Goal: Task Accomplishment & Management: Use online tool/utility

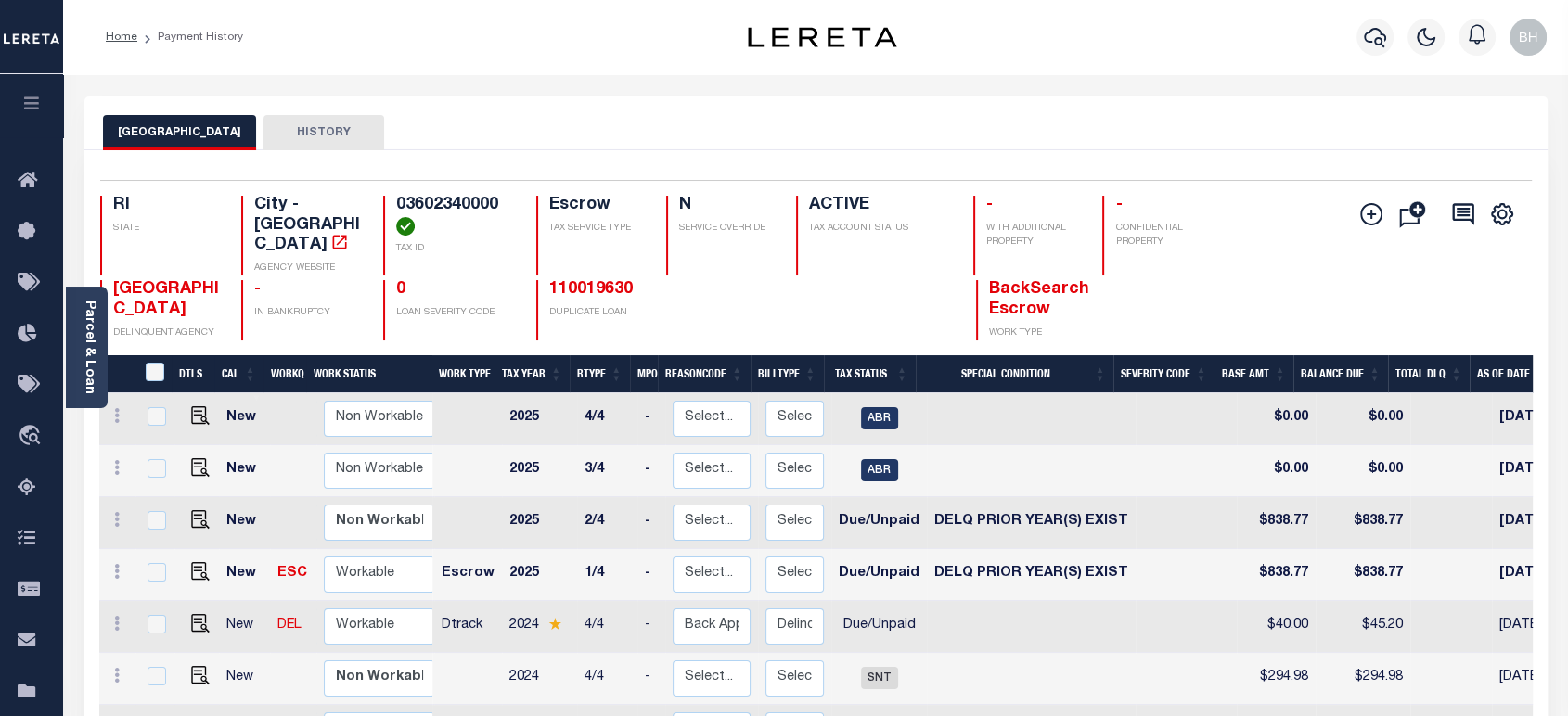
scroll to position [206, 0]
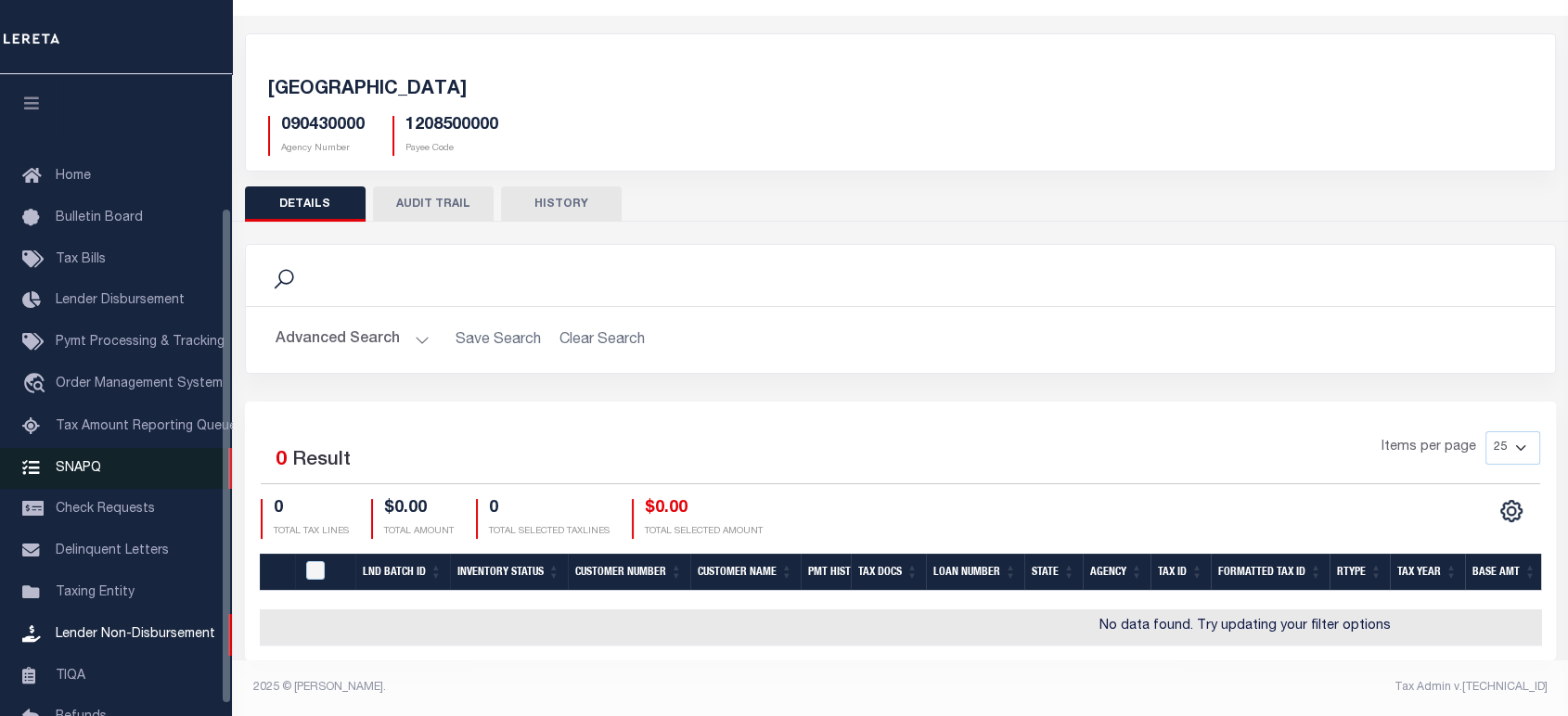
scroll to position [173, 0]
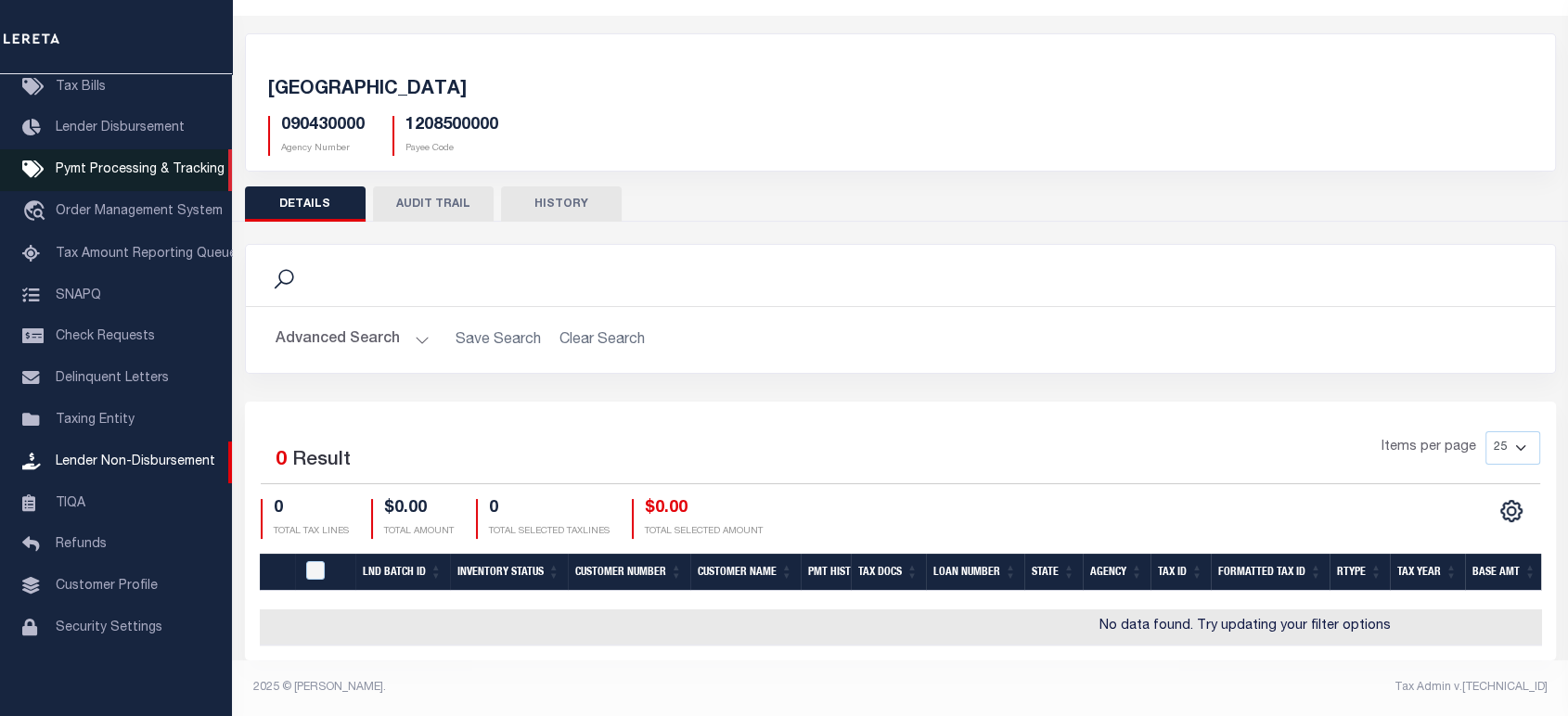
click at [143, 170] on span "Pymt Processing & Tracking" at bounding box center [140, 170] width 169 height 13
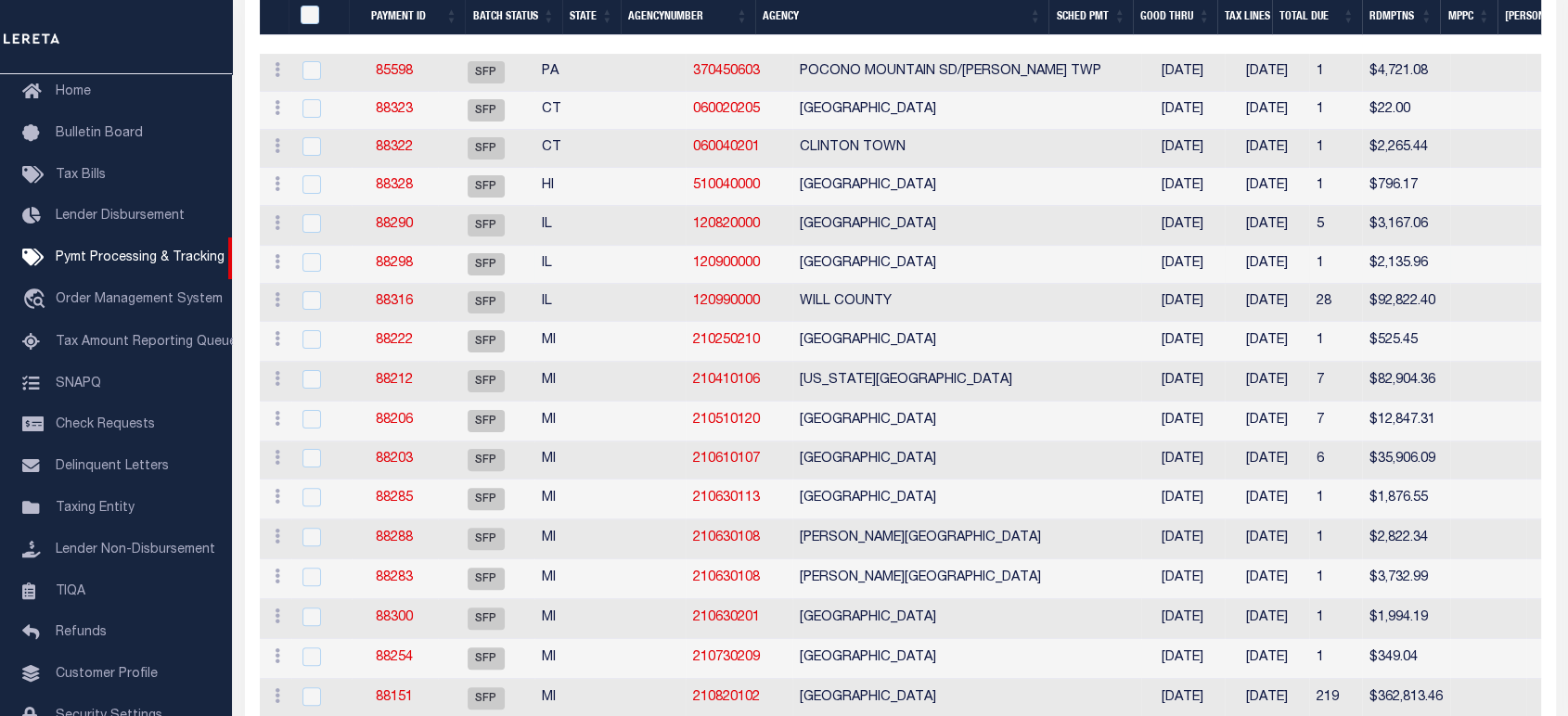
scroll to position [206, 0]
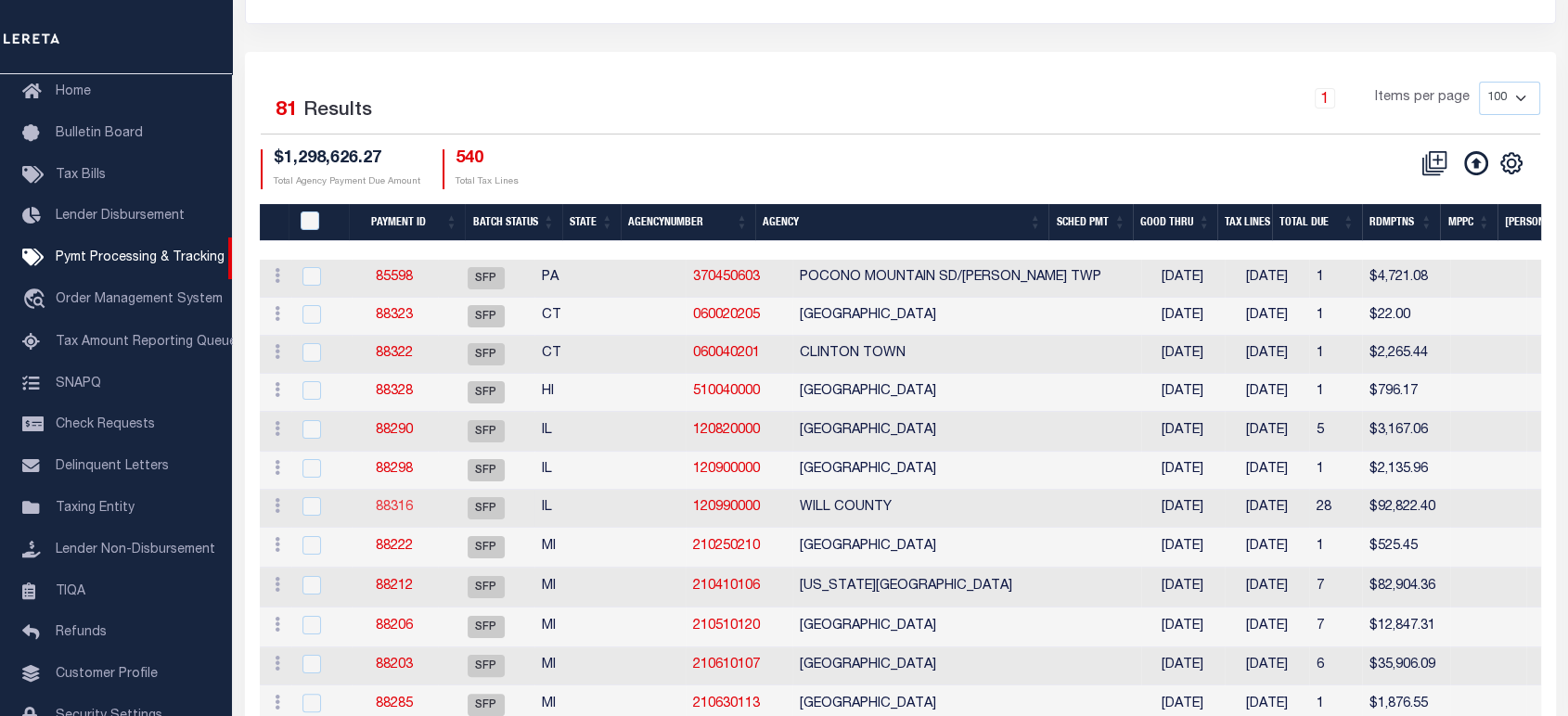
click at [413, 513] on link "88316" at bounding box center [394, 508] width 37 height 13
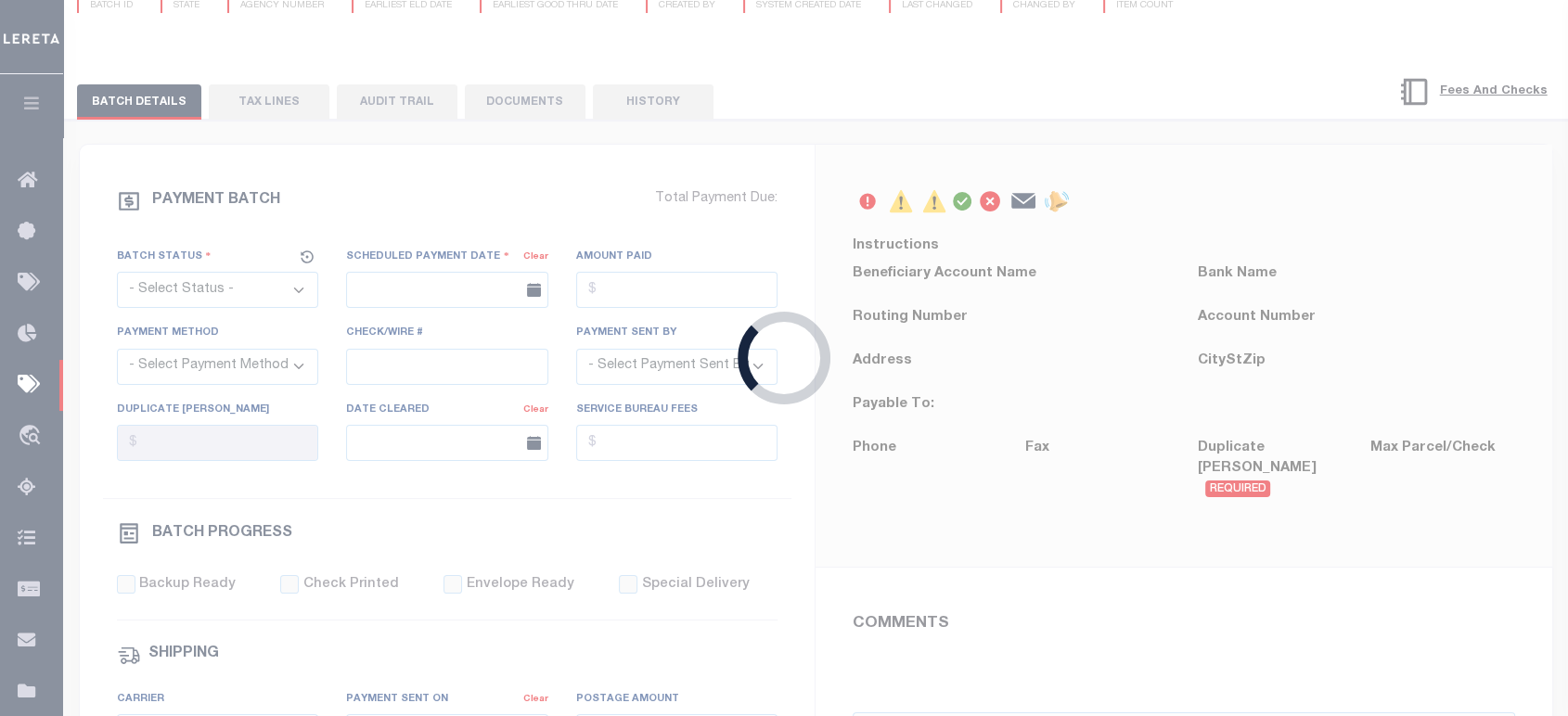
scroll to position [98, 0]
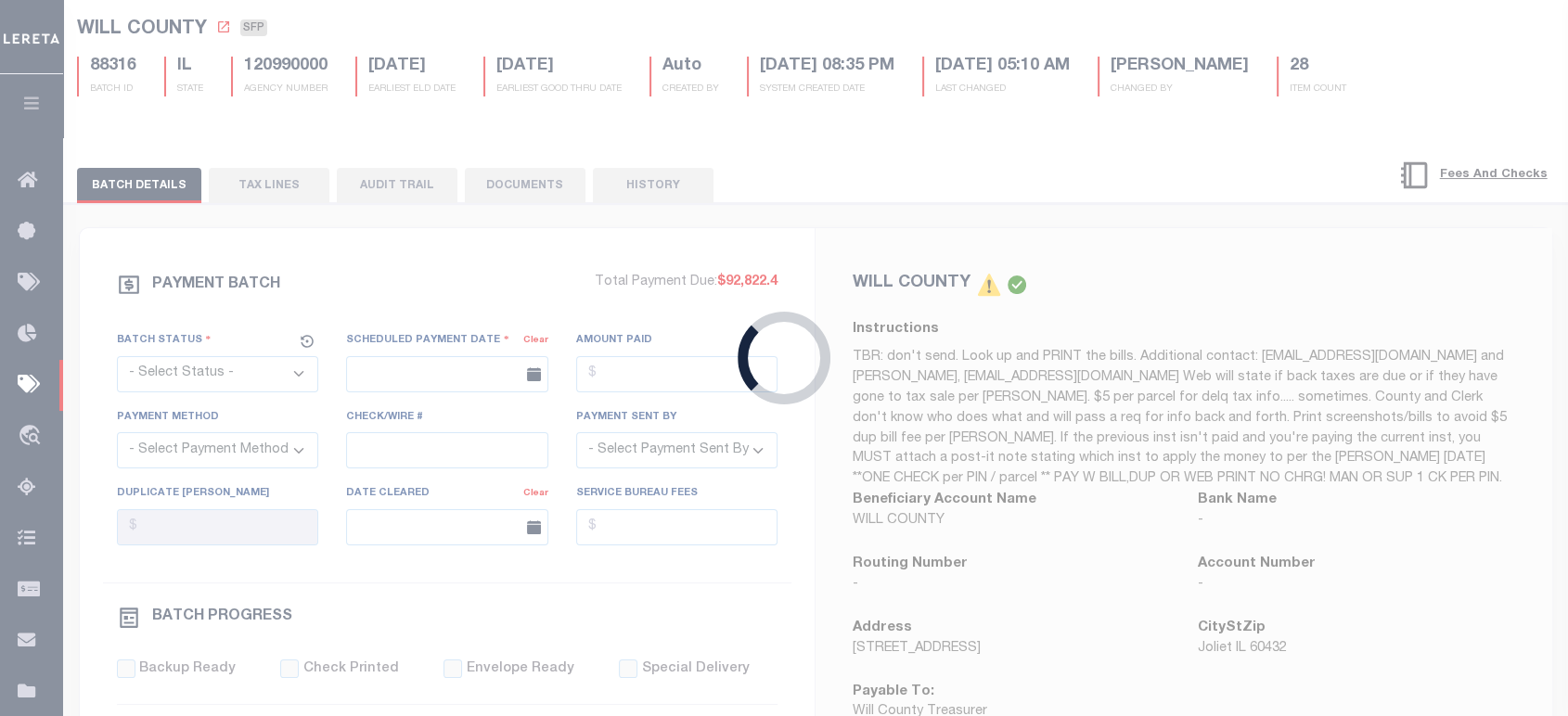
select select "SFP"
type input "[DATE]"
type input "Matt"
radio input "true"
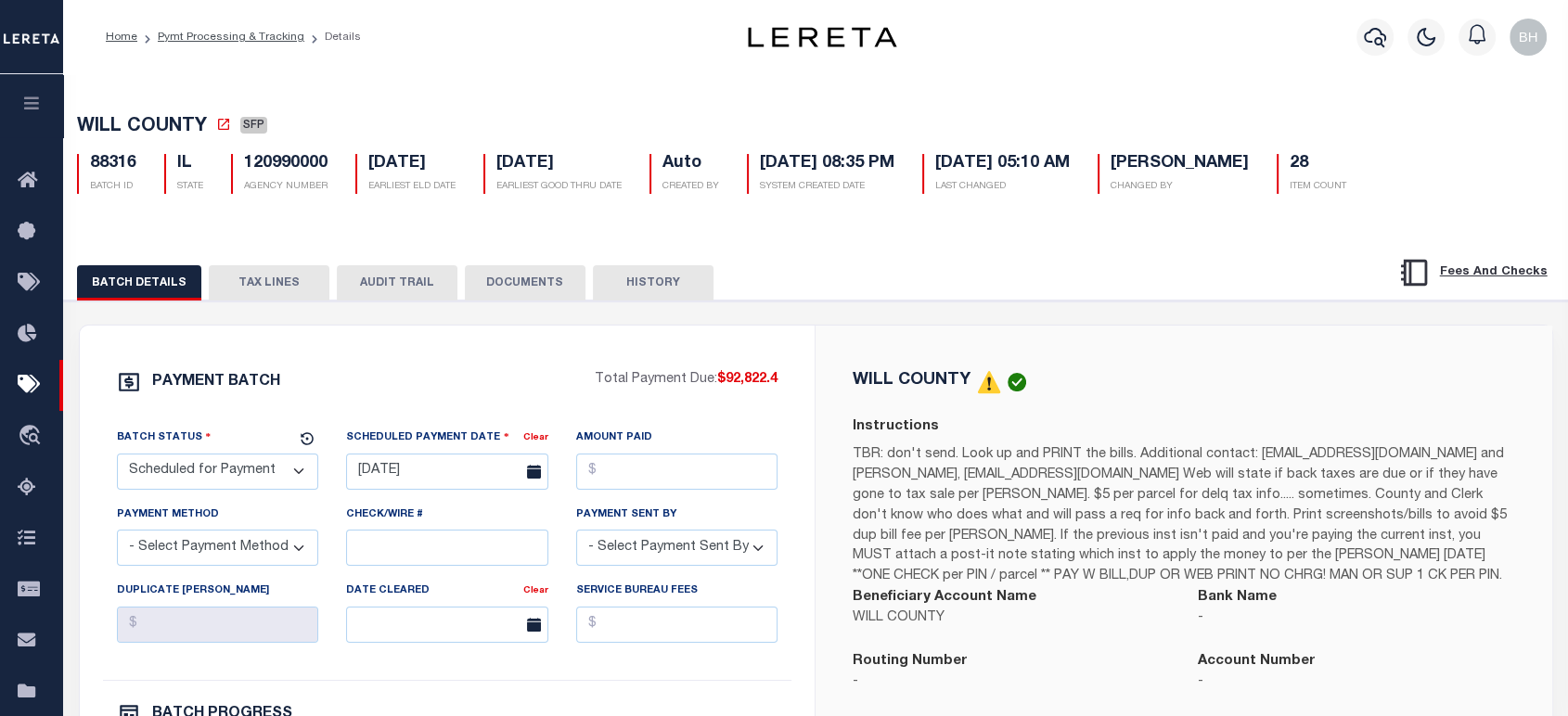
click at [284, 285] on button "TAX LINES" at bounding box center [269, 283] width 121 height 35
